Goal: Task Accomplishment & Management: Complete application form

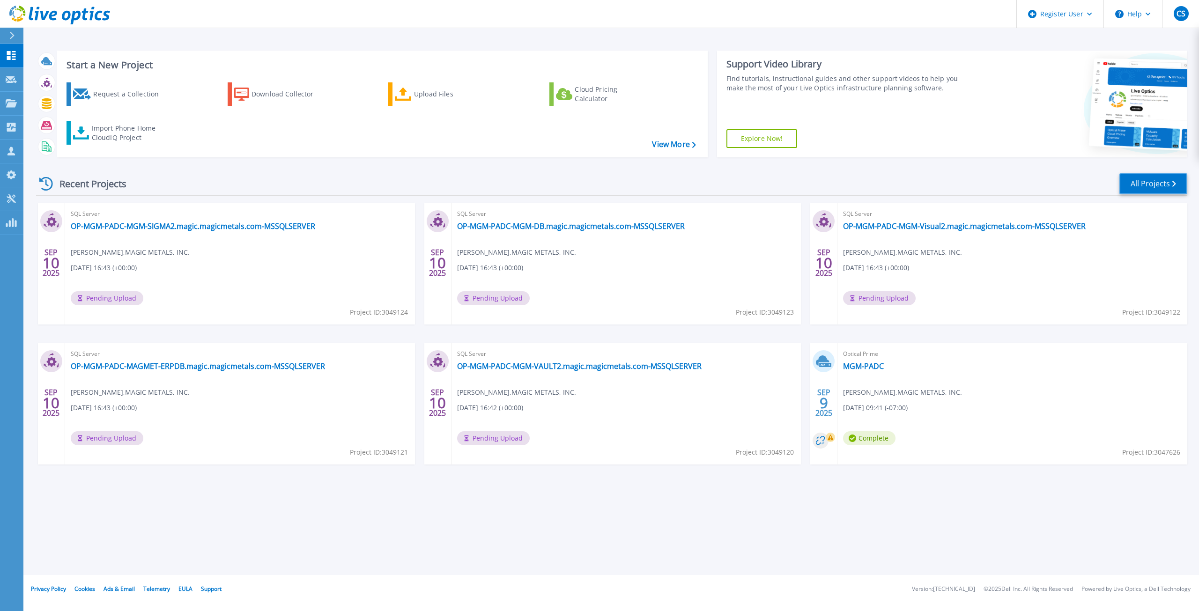
click at [1125, 178] on link "All Projects" at bounding box center [1154, 183] width 68 height 21
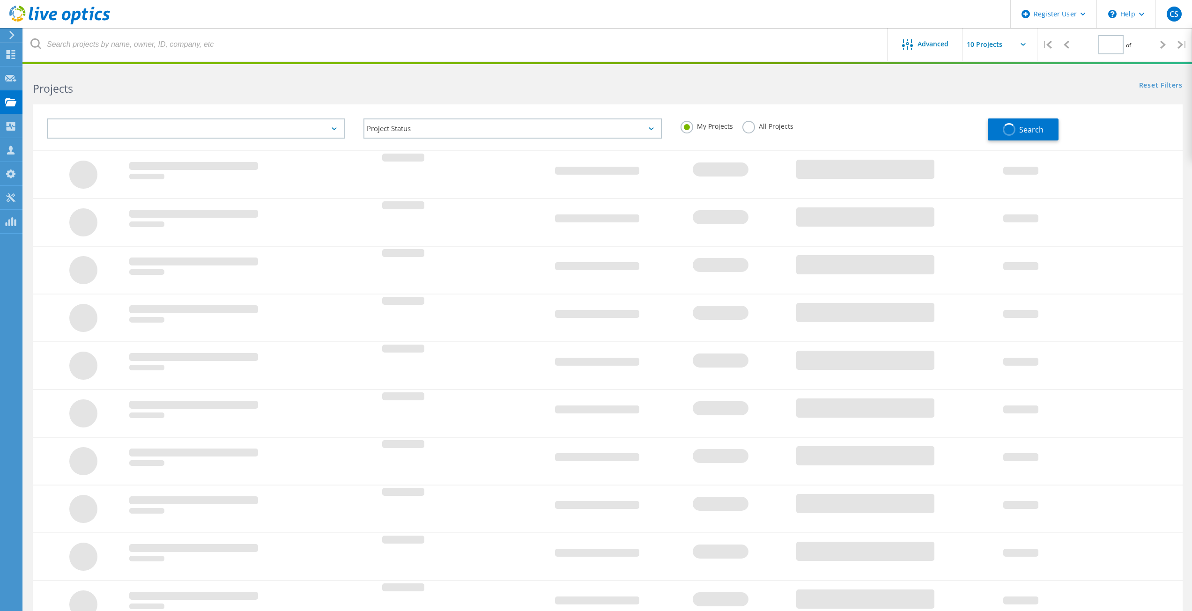
type input "1"
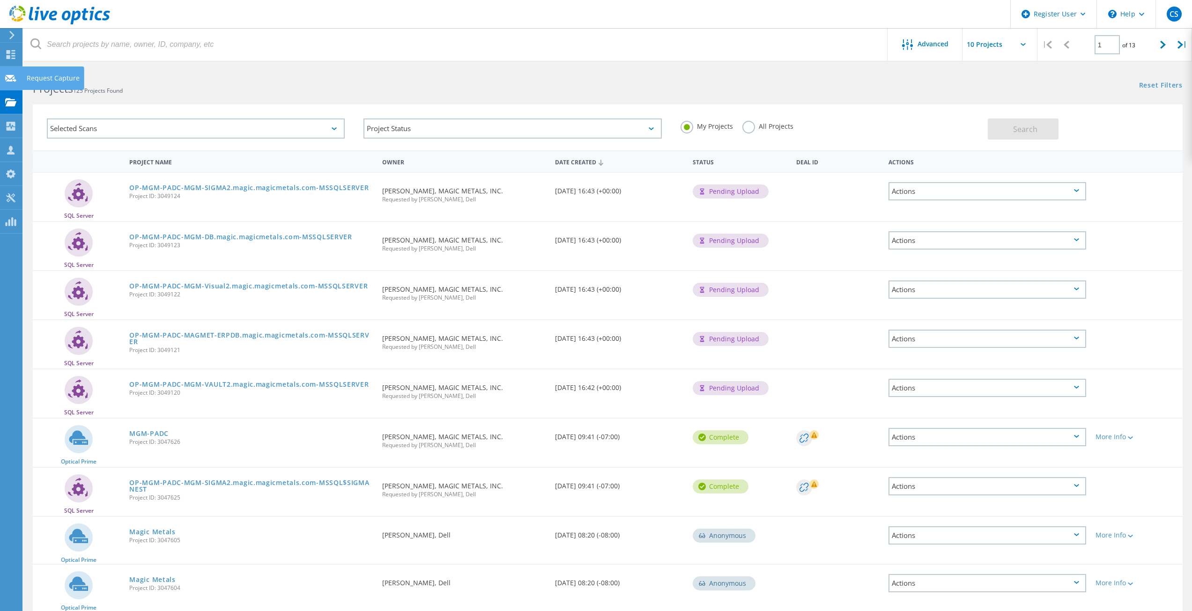
click at [11, 75] on use at bounding box center [10, 77] width 11 height 7
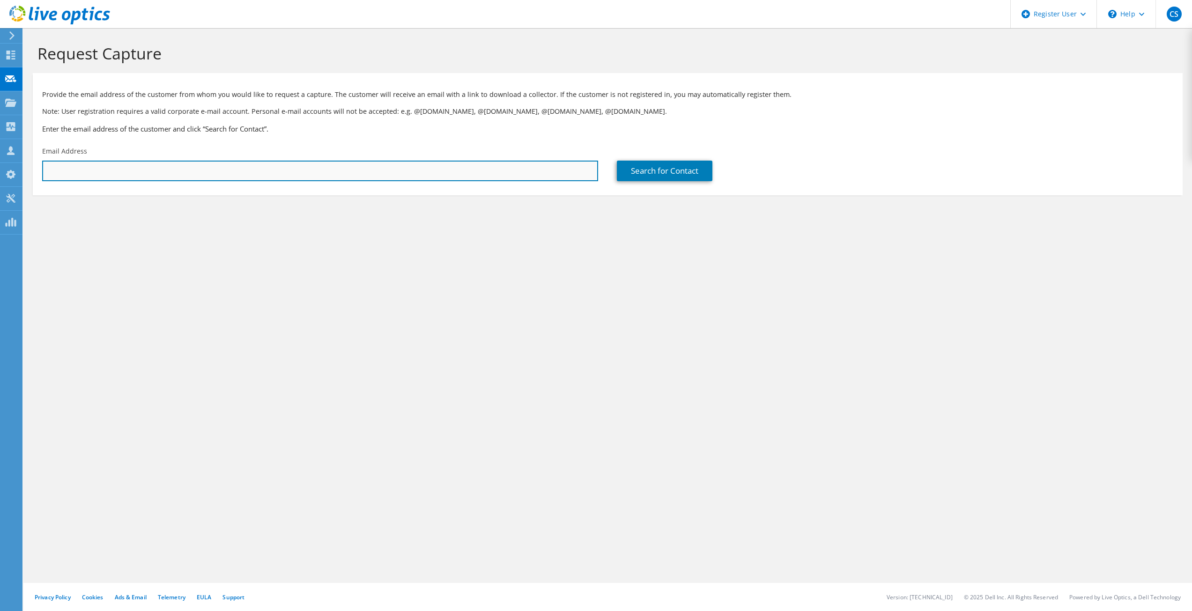
click at [121, 175] on input "text" at bounding box center [320, 171] width 556 height 21
paste input "[PERSON_NAME][EMAIL_ADDRESS][DOMAIN_NAME]"
type input "andrew@tcfarchitecture.com"
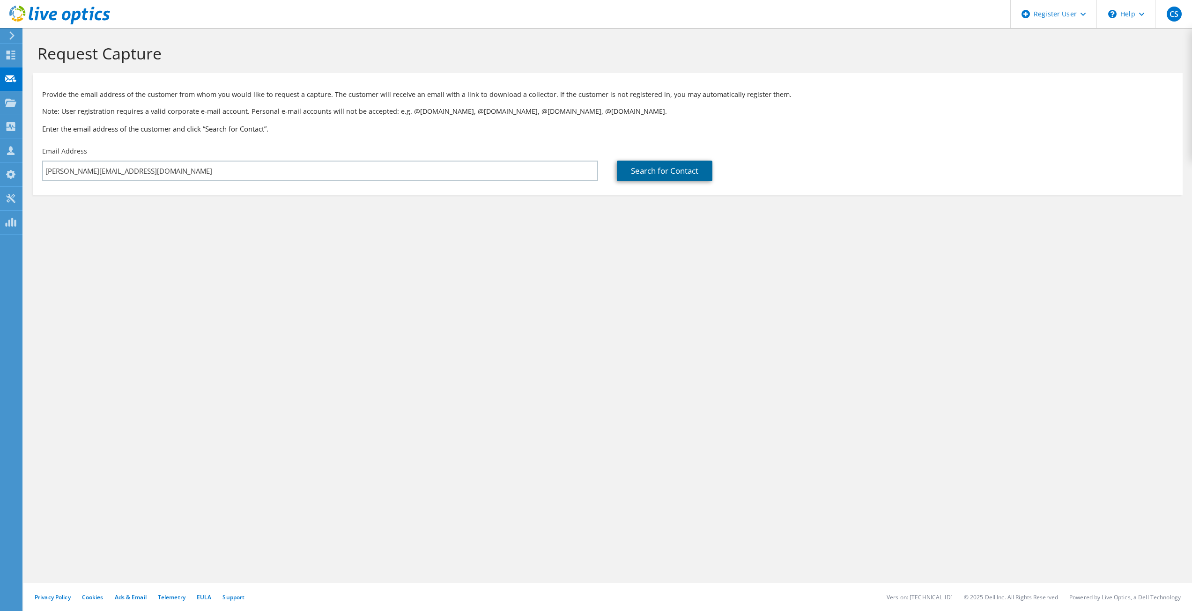
click at [631, 172] on link "Search for Contact" at bounding box center [665, 171] width 96 height 21
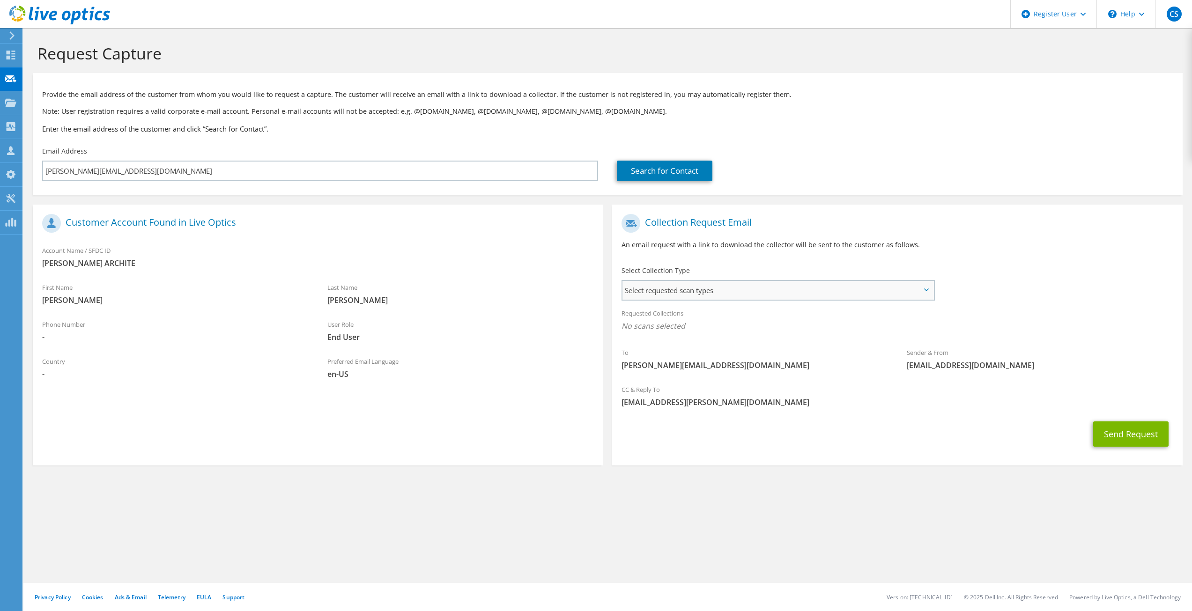
click at [771, 289] on span "Select requested scan types" at bounding box center [778, 290] width 311 height 19
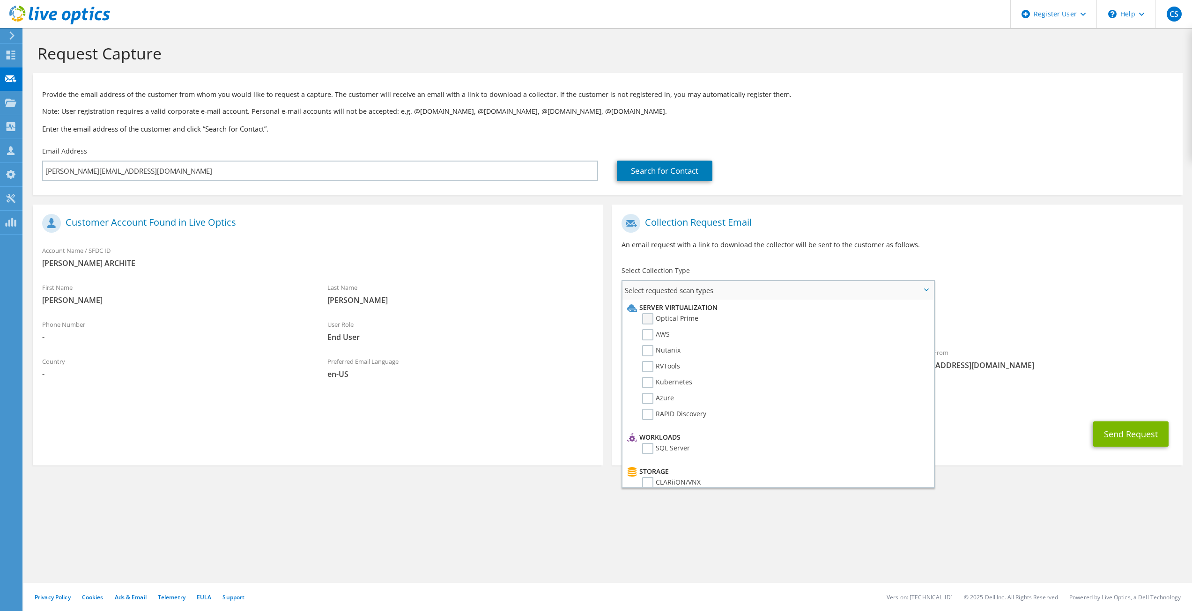
click at [648, 315] on label "Optical Prime" at bounding box center [670, 318] width 56 height 11
click at [0, 0] on input "Optical Prime" at bounding box center [0, 0] width 0 height 0
click at [798, 246] on p "An email request with a link to download the collector will be sent to the cust…" at bounding box center [897, 245] width 551 height 10
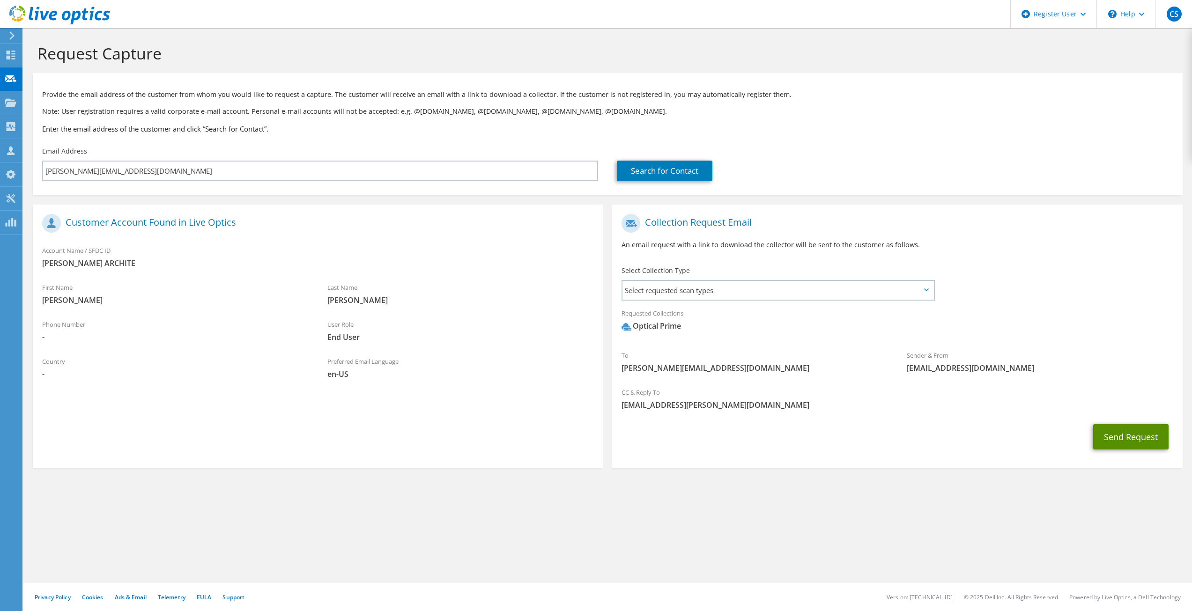
click at [1119, 441] on button "Send Request" at bounding box center [1131, 436] width 75 height 25
